Goal: Task Accomplishment & Management: Use online tool/utility

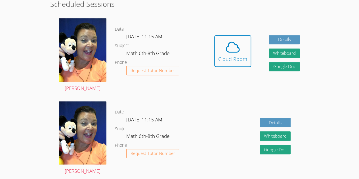
scroll to position [150, 0]
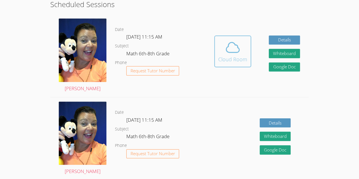
click at [240, 52] on span at bounding box center [232, 47] width 29 height 16
click at [236, 60] on div "Cloud Room" at bounding box center [232, 59] width 29 height 8
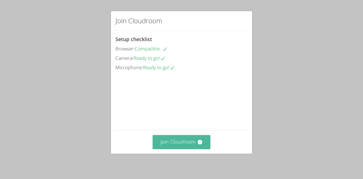
click at [170, 142] on button "Join Cloudroom" at bounding box center [182, 142] width 58 height 14
click at [183, 143] on button "Join Cloudroom" at bounding box center [182, 142] width 58 height 14
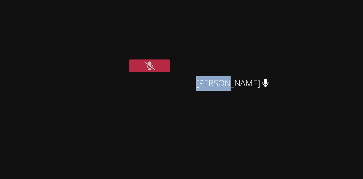
click at [289, 69] on div "Winelky Thelemaque Rivaldo [PERSON_NAME] [PERSON_NAME] [PERSON_NAME]" at bounding box center [248, 64] width 137 height 124
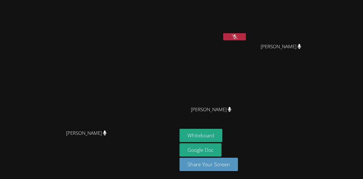
click at [238, 38] on icon at bounding box center [235, 36] width 6 height 5
click at [246, 39] on button at bounding box center [234, 36] width 23 height 7
click at [238, 39] on icon at bounding box center [235, 36] width 6 height 5
click at [301, 50] on span "[PERSON_NAME]" at bounding box center [281, 47] width 41 height 8
click at [301, 48] on icon at bounding box center [299, 46] width 4 height 5
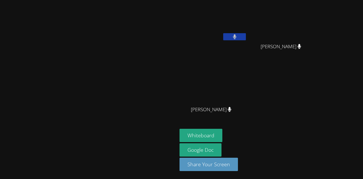
click at [301, 48] on icon at bounding box center [299, 46] width 4 height 5
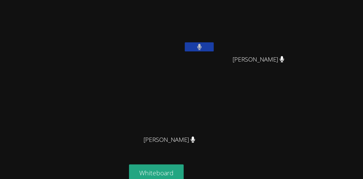
click at [317, 38] on video at bounding box center [282, 21] width 67 height 38
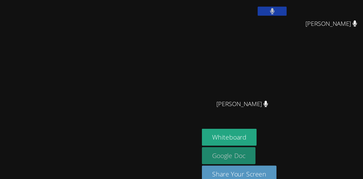
click at [221, 147] on link "Google Doc" at bounding box center [201, 149] width 42 height 13
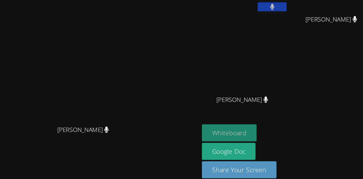
click at [222, 132] on button "Whiteboard" at bounding box center [201, 135] width 43 height 13
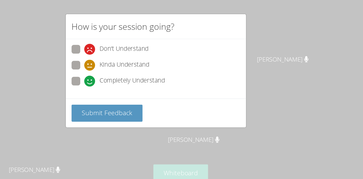
click at [125, 68] on span at bounding box center [125, 68] width 0 height 0
click at [125, 62] on input "Completely Understand" at bounding box center [127, 62] width 5 height 5
radio input "true"
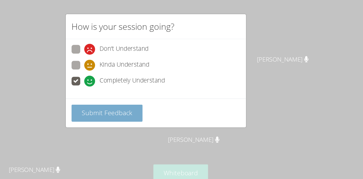
click at [139, 85] on span "Submit Feedback" at bounding box center [143, 88] width 40 height 7
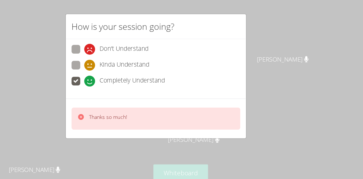
click at [128, 91] on div "Thanks so much!" at bounding box center [139, 93] width 39 height 8
click at [123, 90] on icon at bounding box center [123, 91] width 5 height 5
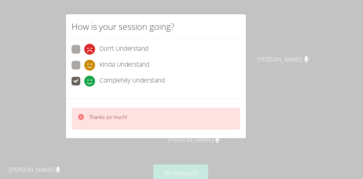
click at [123, 90] on icon at bounding box center [123, 91] width 5 height 5
